Goal: Task Accomplishment & Management: Manage account settings

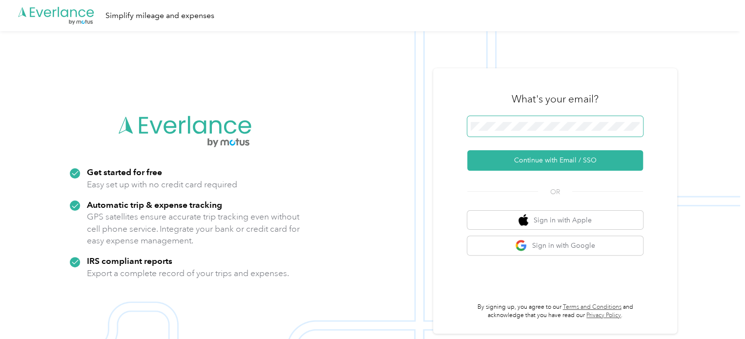
click at [521, 136] on span at bounding box center [555, 126] width 176 height 20
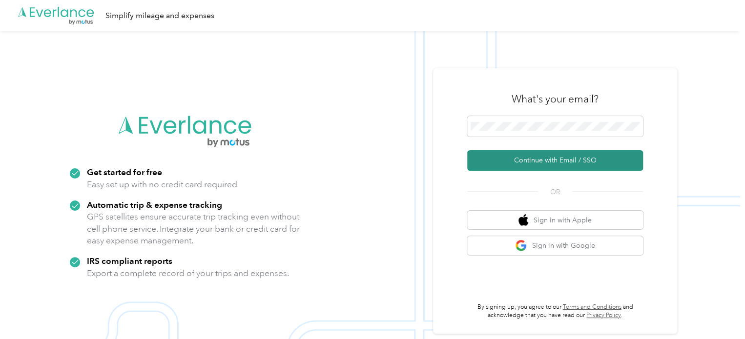
click at [532, 162] on button "Continue with Email / SSO" at bounding box center [555, 160] width 176 height 20
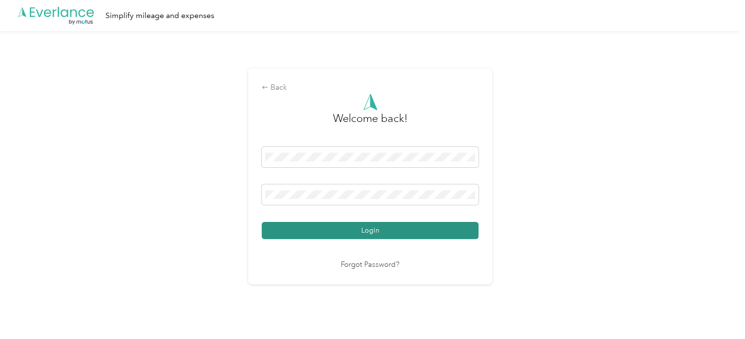
click at [396, 226] on button "Login" at bounding box center [370, 230] width 217 height 17
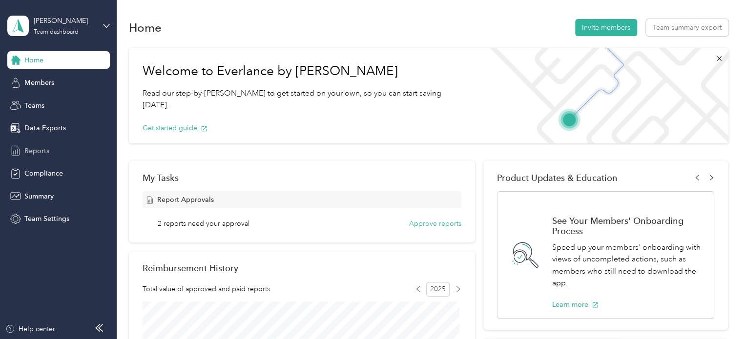
click at [37, 153] on span "Reports" at bounding box center [36, 151] width 25 height 10
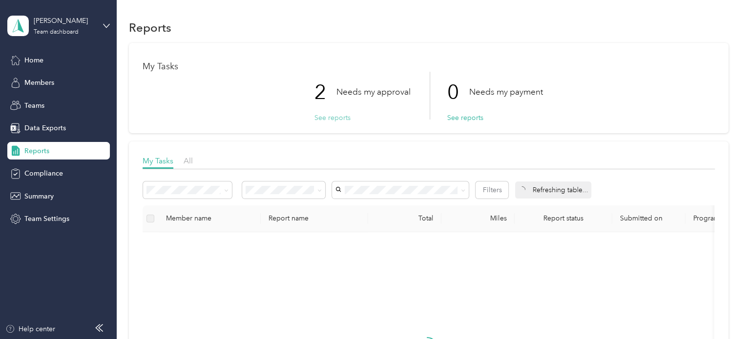
click at [320, 121] on button "See reports" at bounding box center [332, 118] width 36 height 10
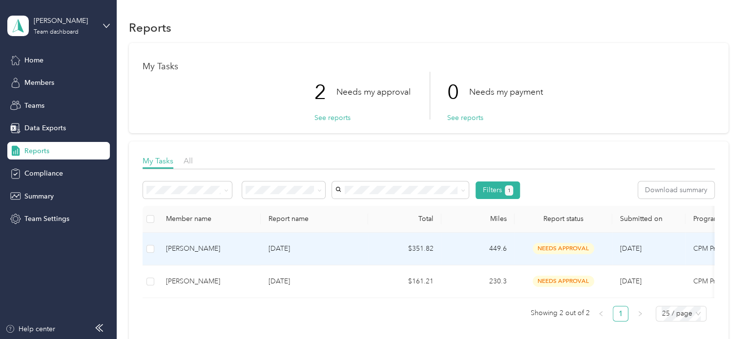
click at [204, 253] on div "[PERSON_NAME]" at bounding box center [209, 249] width 87 height 11
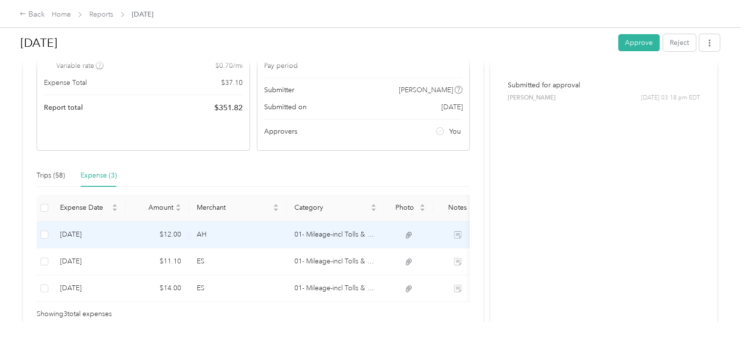
scroll to position [184, 0]
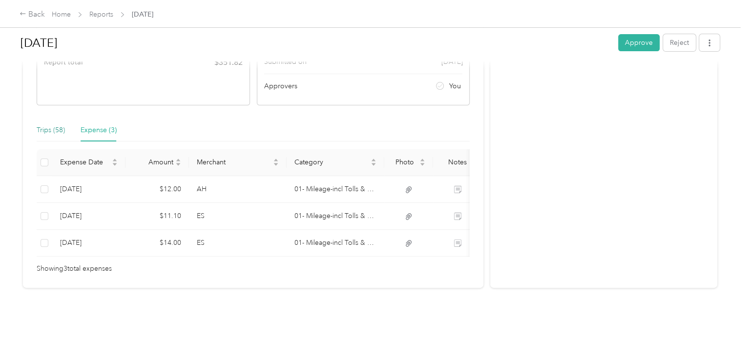
click at [57, 125] on div "Trips (58)" at bounding box center [51, 130] width 28 height 11
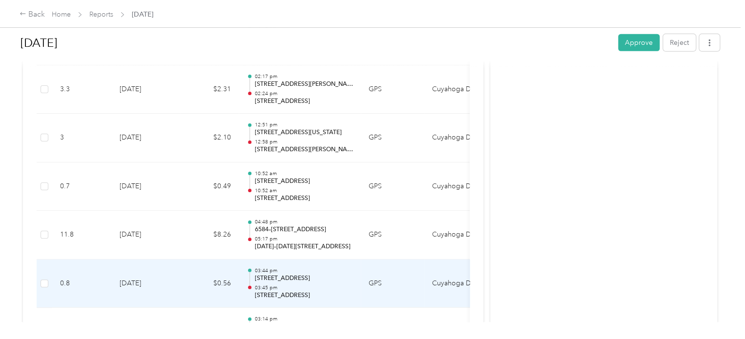
scroll to position [1452, 0]
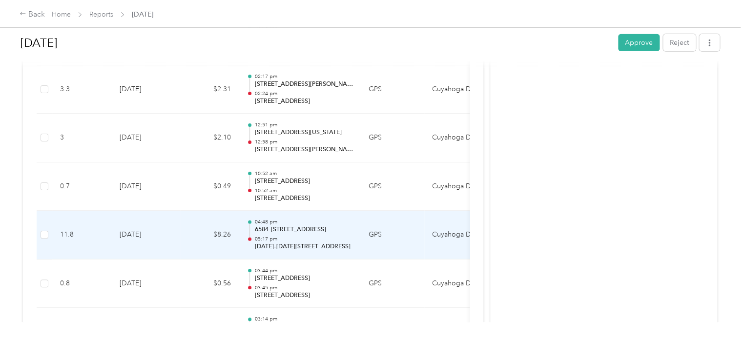
click at [260, 249] on td "04:48 pm [STREET_ADDRESS] 05:17 pm [DATE]–[DATE][STREET_ADDRESS]" at bounding box center [300, 235] width 122 height 49
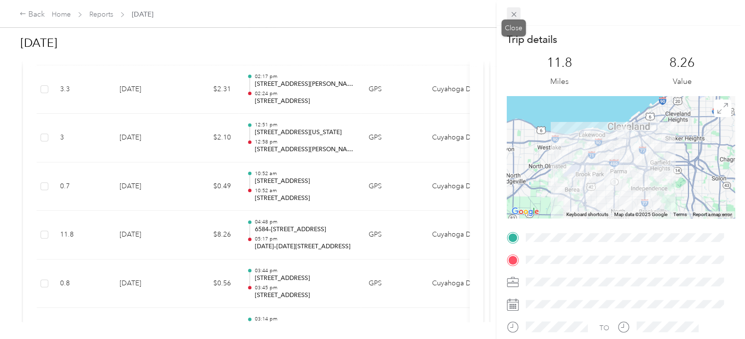
click at [516, 11] on icon at bounding box center [514, 14] width 8 height 8
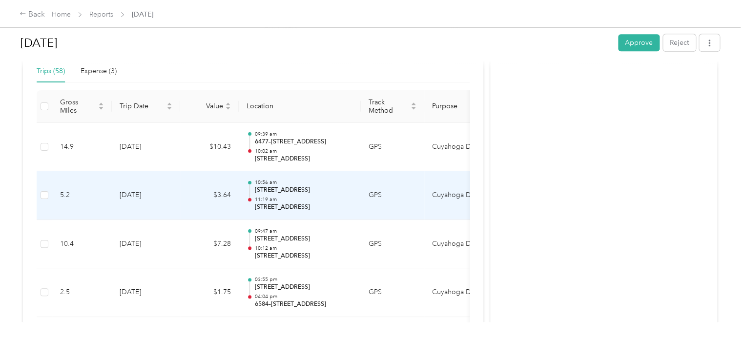
scroll to position [228, 0]
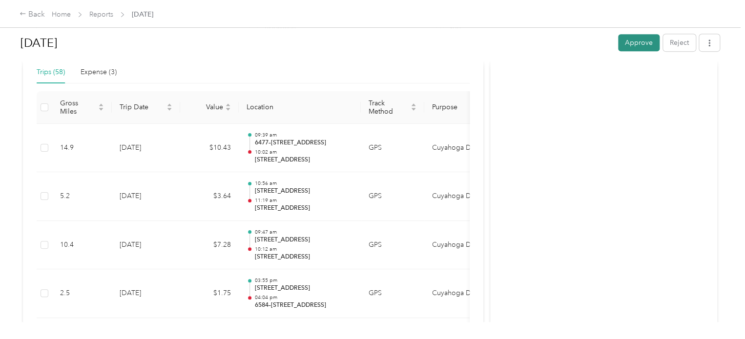
click at [637, 39] on button "Approve" at bounding box center [638, 42] width 41 height 17
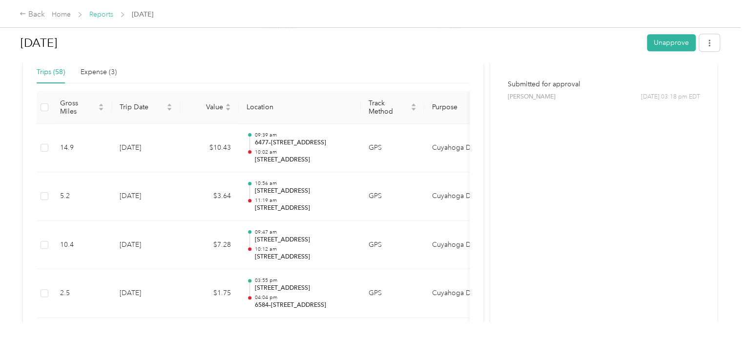
click at [100, 17] on link "Reports" at bounding box center [101, 14] width 24 height 8
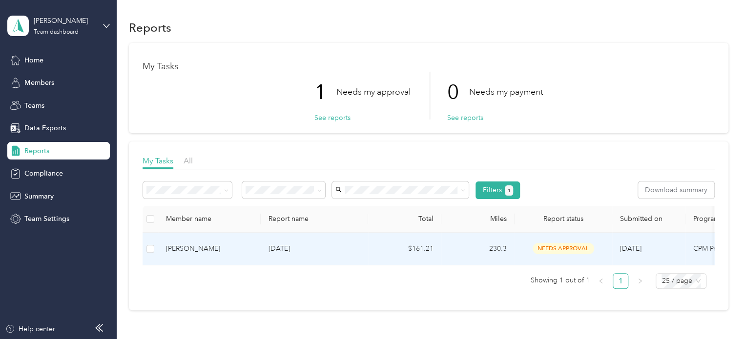
click at [198, 248] on div "[PERSON_NAME]" at bounding box center [209, 249] width 87 height 11
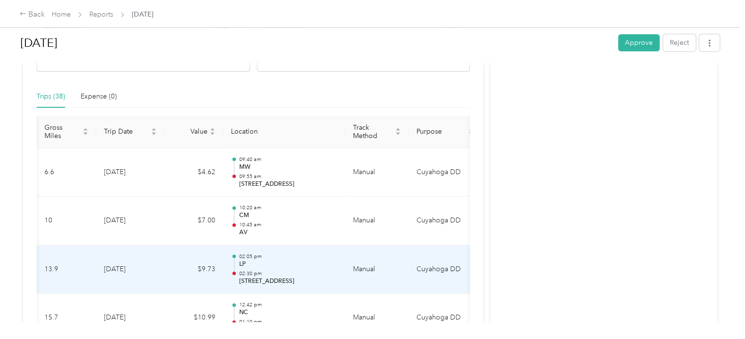
scroll to position [203, 0]
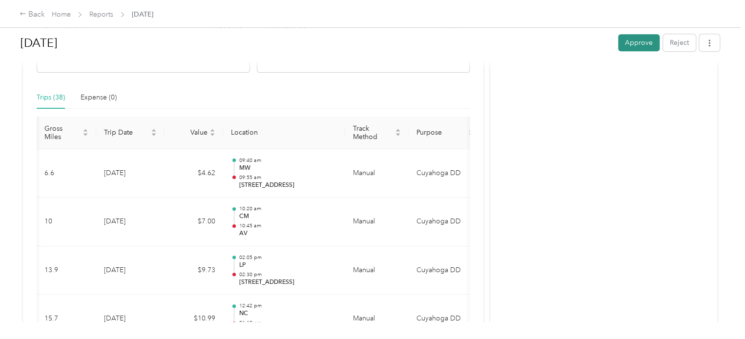
click at [626, 46] on button "Approve" at bounding box center [638, 42] width 41 height 17
